Goal: Task Accomplishment & Management: Complete application form

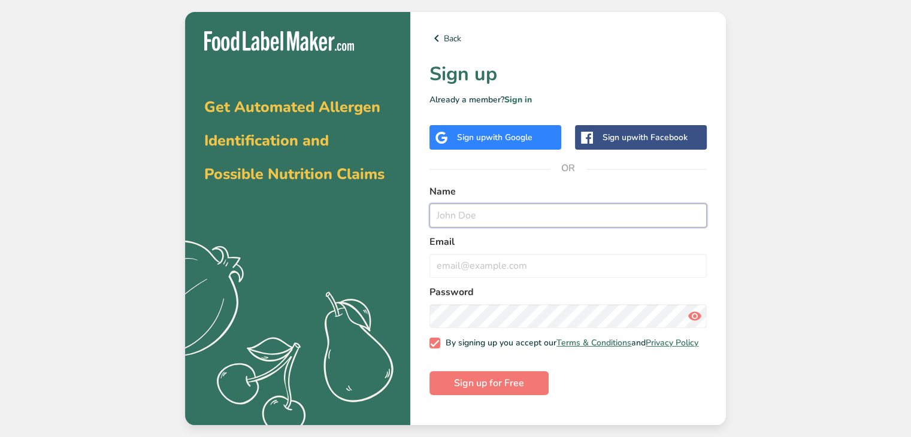
click at [515, 218] on input "text" at bounding box center [568, 216] width 277 height 24
click at [484, 222] on input "text" at bounding box center [568, 216] width 277 height 24
type input "ZHAIZOD"
click at [484, 265] on input "email" at bounding box center [568, 266] width 277 height 24
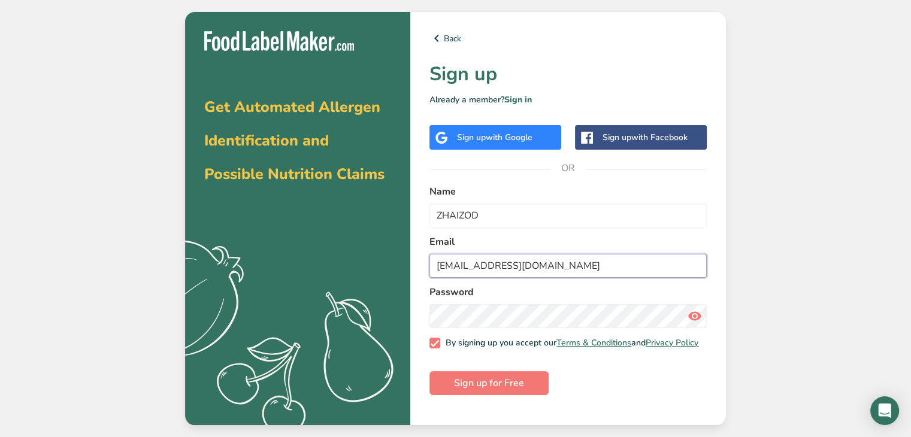
type input "[EMAIL_ADDRESS][DOMAIN_NAME]"
click at [604, 331] on form "Name ZHAIZOD Email [EMAIL_ADDRESS][DOMAIN_NAME] Password By signing up you acce…" at bounding box center [568, 290] width 277 height 211
click at [587, 334] on form "Name ZHAIZOD Email [EMAIL_ADDRESS][DOMAIN_NAME] Password By signing up you acce…" at bounding box center [568, 290] width 277 height 211
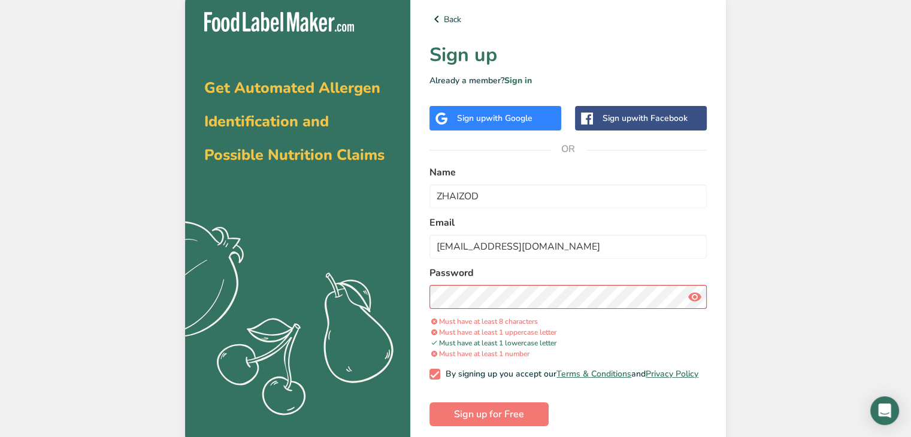
click at [702, 300] on icon at bounding box center [695, 297] width 14 height 22
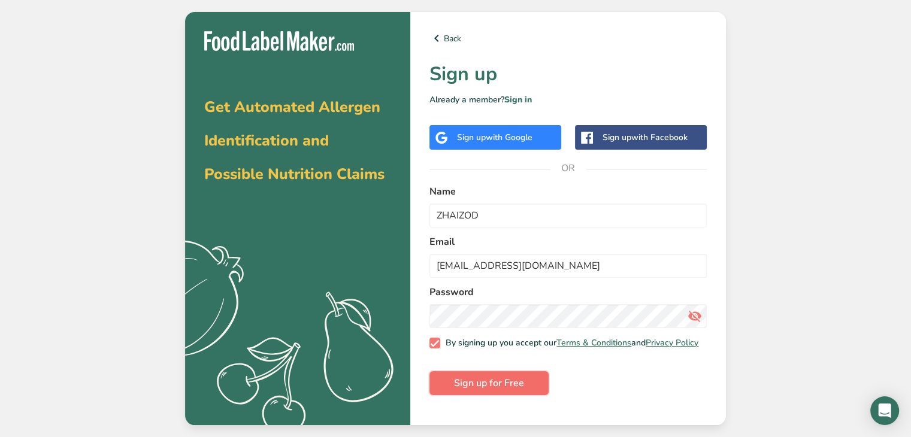
click at [503, 386] on span "Sign up for Free" at bounding box center [489, 383] width 70 height 14
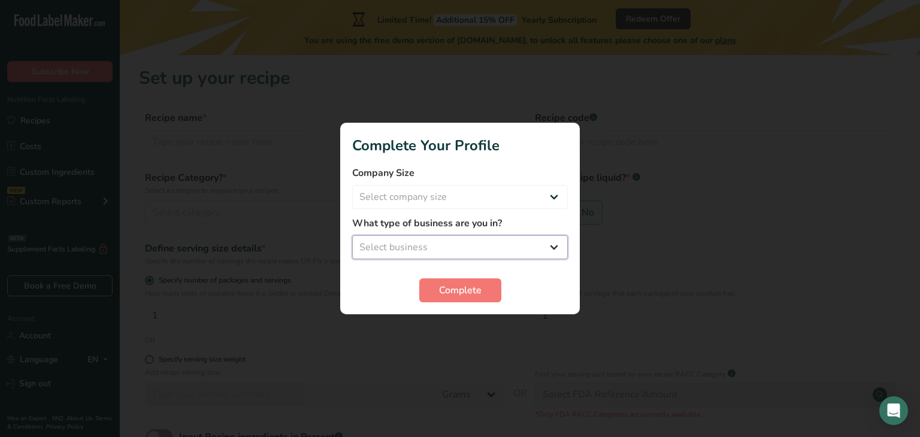
click at [515, 245] on select "Select business Packaged Food Manufacturer Restaurant & Cafe Bakery Meal Plans …" at bounding box center [460, 247] width 216 height 24
select select "8"
click at [352, 235] on select "Select business Packaged Food Manufacturer Restaurant & Cafe Bakery Meal Plans …" at bounding box center [460, 247] width 216 height 24
click at [463, 195] on select "Select company size Fewer than 10 Employees 10 to 50 Employees 51 to 500 Employ…" at bounding box center [460, 197] width 216 height 24
select select "1"
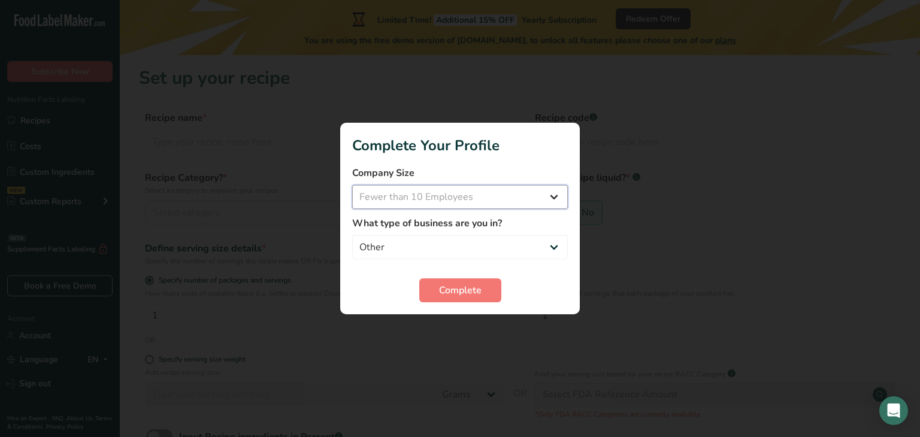
click at [352, 185] on select "Select company size Fewer than 10 Employees 10 to 50 Employees 51 to 500 Employ…" at bounding box center [460, 197] width 216 height 24
click at [455, 289] on span "Complete" at bounding box center [460, 290] width 43 height 14
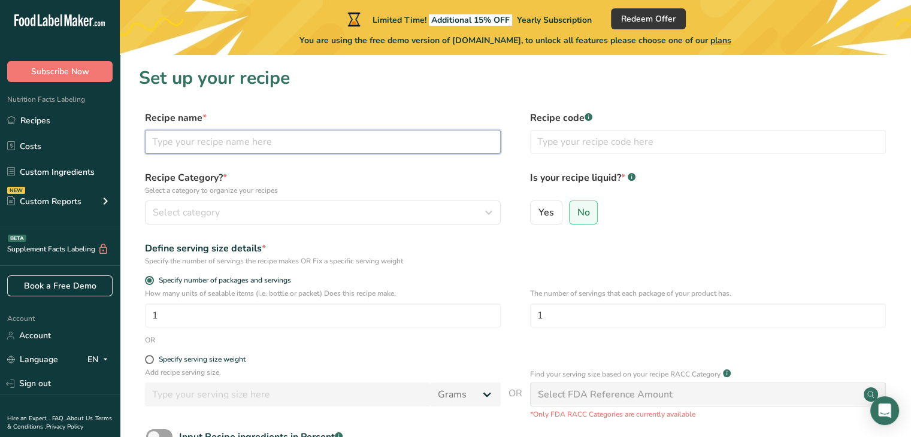
click at [358, 153] on input "text" at bounding box center [323, 142] width 356 height 24
